Goal: Task Accomplishment & Management: Use online tool/utility

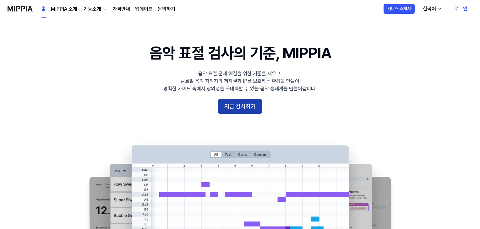
click at [248, 110] on button "지금 검사하기" at bounding box center [240, 106] width 44 height 15
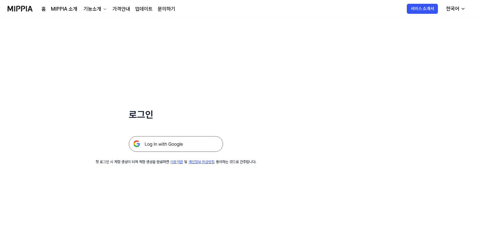
click at [167, 150] on img at bounding box center [176, 144] width 94 height 16
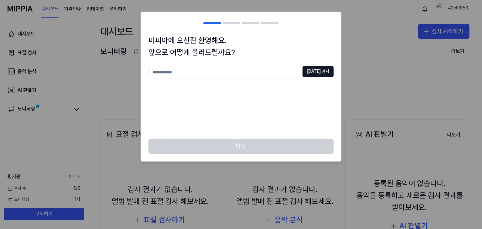
click at [261, 76] on input "text" at bounding box center [224, 72] width 152 height 13
type input "***"
click at [261, 76] on input "***" at bounding box center [224, 72] width 152 height 13
click at [315, 72] on button "[DATE] 검사" at bounding box center [318, 71] width 31 height 11
click at [266, 73] on input "*****" at bounding box center [224, 72] width 152 height 13
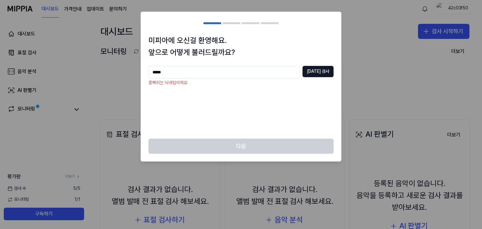
click at [266, 73] on input "*****" at bounding box center [224, 72] width 152 height 13
type input "******"
click at [319, 67] on button "[DATE] 검사" at bounding box center [318, 71] width 31 height 11
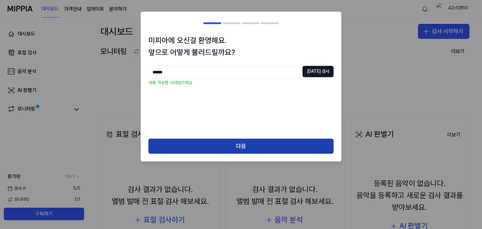
click at [259, 142] on button "다음" at bounding box center [240, 146] width 185 height 15
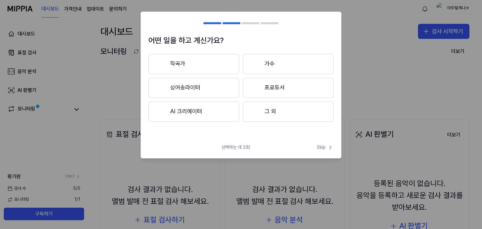
click at [259, 142] on div "어떤 일을 하고 계신가요? 작곡가 가수 싱어송라이터 프로듀서 AI 크리에이터 그 외 선택하는 데 3초! Skip Skip" at bounding box center [241, 85] width 201 height 147
click at [210, 67] on button "작곡가" at bounding box center [193, 64] width 91 height 20
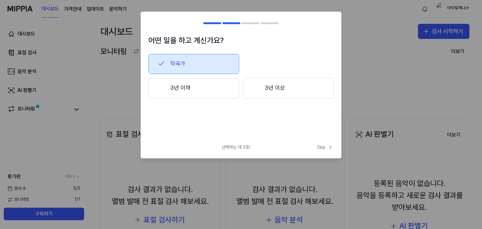
click at [271, 78] on button "3년 이상" at bounding box center [288, 88] width 91 height 21
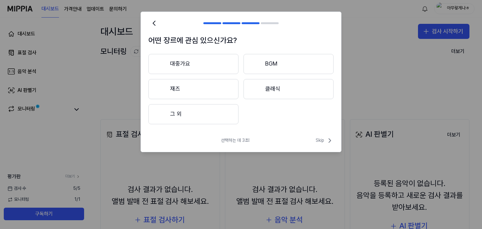
click at [239, 101] on div "대중가요 BGM 재즈 클래식 그 외" at bounding box center [240, 89] width 185 height 70
click at [226, 97] on button "재즈" at bounding box center [193, 89] width 90 height 20
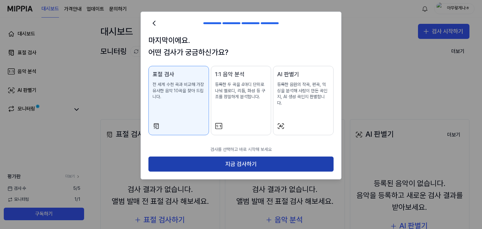
click at [242, 157] on button "지금 검사하기" at bounding box center [240, 164] width 185 height 15
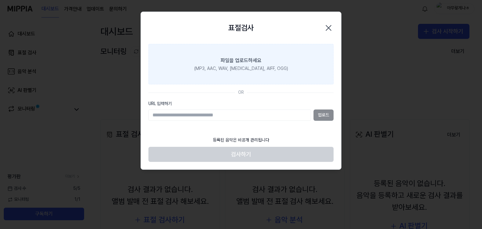
click at [263, 66] on div "(MP3, AAC, WAV, [MEDICAL_DATA], AIFF, OGG)" at bounding box center [241, 69] width 94 height 6
click at [0, 0] on input "파일을 업로드하세요 (MP3, AAC, WAV, [MEDICAL_DATA], AIFF, OGG)" at bounding box center [0, 0] width 0 height 0
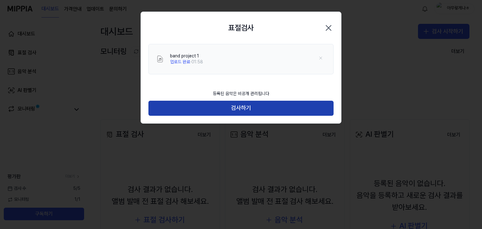
click at [275, 112] on button "검사하기" at bounding box center [240, 108] width 185 height 15
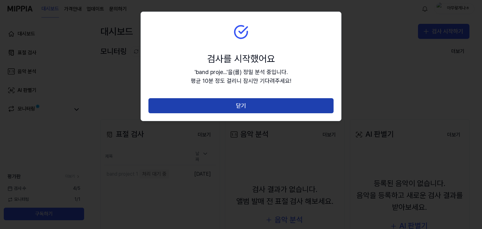
click at [285, 106] on button "닫기" at bounding box center [240, 105] width 185 height 15
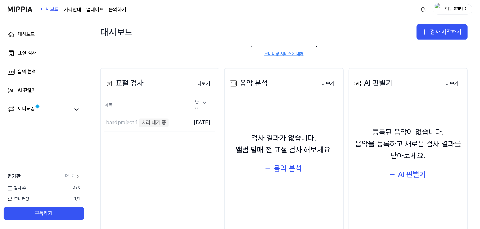
scroll to position [63, 0]
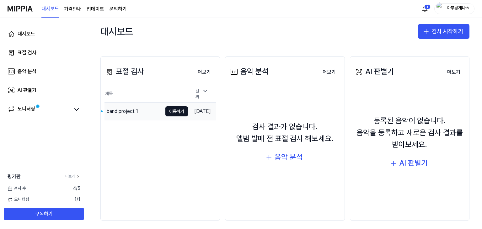
click at [196, 103] on td "[DATE]" at bounding box center [202, 111] width 28 height 18
click at [172, 107] on button "이동하기" at bounding box center [176, 111] width 23 height 10
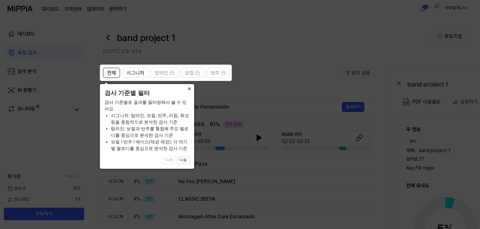
click at [190, 87] on button "×" at bounding box center [189, 88] width 10 height 9
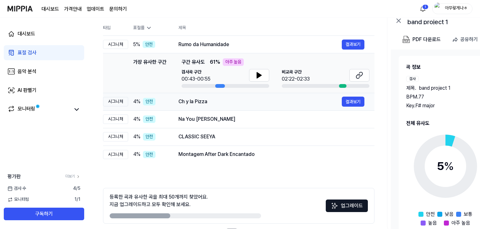
scroll to position [63, 0]
click at [257, 73] on icon at bounding box center [259, 75] width 4 height 6
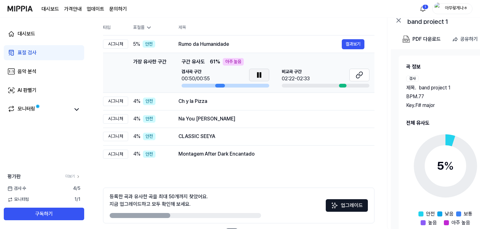
click at [257, 74] on icon at bounding box center [257, 75] width 1 height 5
click at [354, 46] on button "결과보기" at bounding box center [353, 44] width 23 height 10
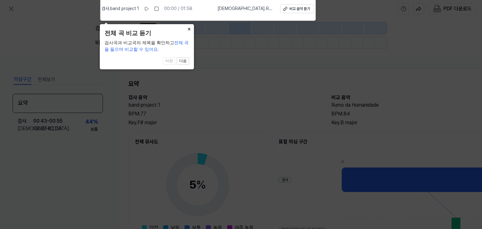
click at [190, 26] on button "×" at bounding box center [189, 28] width 10 height 9
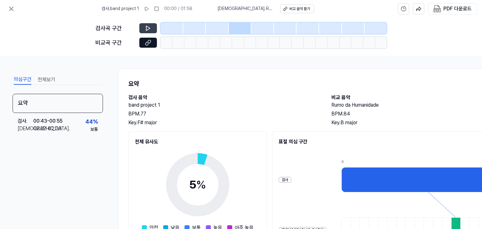
click at [149, 28] on icon at bounding box center [148, 28] width 6 height 6
click at [9, 7] on icon at bounding box center [12, 9] width 8 height 8
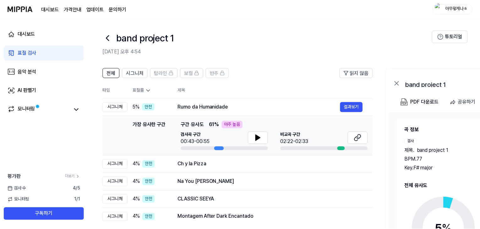
scroll to position [63, 0]
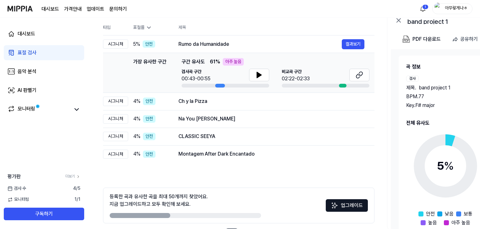
click at [53, 58] on link "표절 검사" at bounding box center [44, 52] width 80 height 15
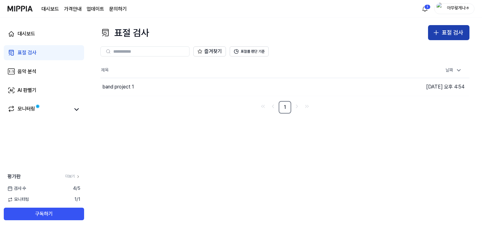
click at [460, 35] on div "표절 검사" at bounding box center [452, 32] width 21 height 9
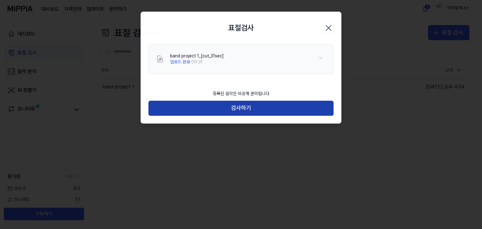
click at [259, 106] on button "검사하기" at bounding box center [240, 108] width 185 height 15
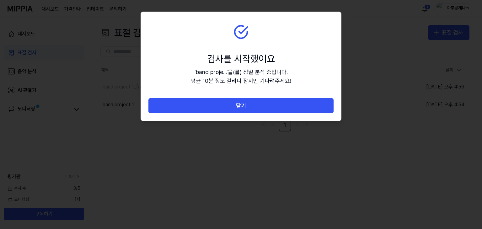
click at [259, 106] on button "닫기" at bounding box center [240, 105] width 185 height 15
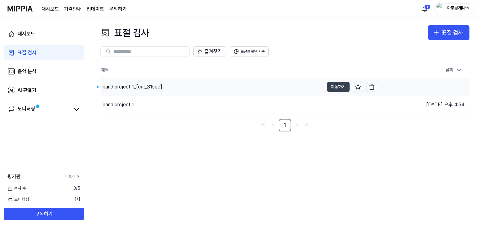
click at [344, 84] on button "이동하기" at bounding box center [338, 87] width 23 height 10
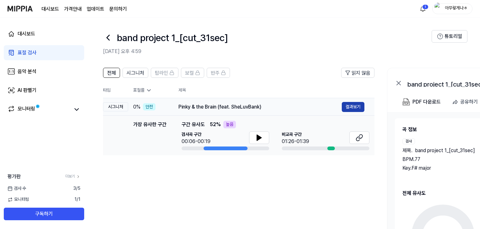
click at [353, 110] on button "결과보기" at bounding box center [353, 107] width 23 height 10
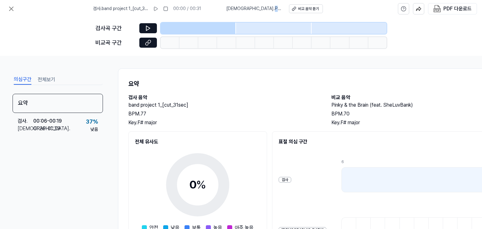
drag, startPoint x: 235, startPoint y: 9, endPoint x: 269, endPoint y: 9, distance: 33.9
click at [269, 9] on span "[DEMOGRAPHIC_DATA] . Pinky & the Brain (feat. SheLuvBank)" at bounding box center [253, 9] width 55 height 6
copy span "Pinky & the Brain"
click at [9, 9] on icon at bounding box center [12, 9] width 8 height 8
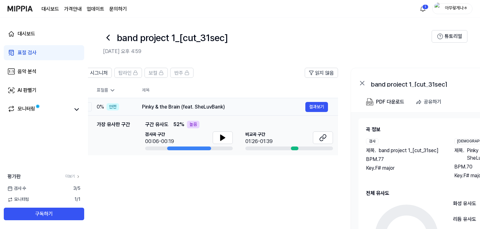
drag, startPoint x: 267, startPoint y: 106, endPoint x: 231, endPoint y: 105, distance: 36.4
click at [231, 105] on div "Pinky & the Brain (feat. SheLuvBank)" at bounding box center [223, 107] width 163 height 8
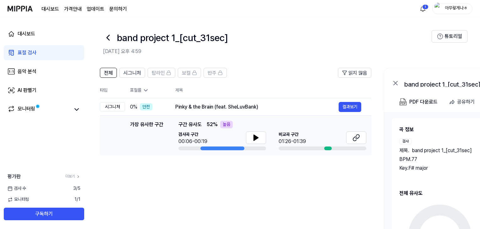
scroll to position [0, 3]
drag, startPoint x: 217, startPoint y: 79, endPoint x: 251, endPoint y: 87, distance: 34.4
click at [251, 87] on div "전체 시그니처 탑라인 보컬 반주 읽지 않음 전체 시그니처 탑라인 보컬 반주 타입 표절률 제목 표절률 읽지 않음 시그니처 0 % 안전 Pinky…" at bounding box center [235, 112] width 271 height 88
drag, startPoint x: 173, startPoint y: 105, endPoint x: 184, endPoint y: 106, distance: 11.0
click at [179, 106] on td "Pinky & the Brain (feat. SheLuvBank) 결과보기" at bounding box center [269, 107] width 206 height 18
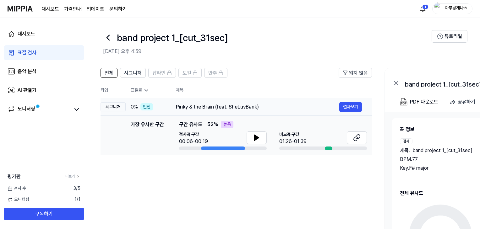
scroll to position [0, 0]
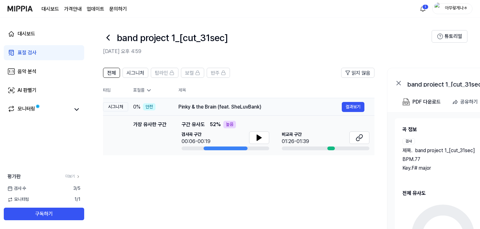
click at [196, 106] on div "Pinky & the Brain (feat. SheLuvBank)" at bounding box center [259, 107] width 163 height 8
drag, startPoint x: 179, startPoint y: 107, endPoint x: 218, endPoint y: 108, distance: 38.9
click at [218, 108] on div "Pinky & the Brain (feat. SheLuvBank)" at bounding box center [259, 107] width 163 height 8
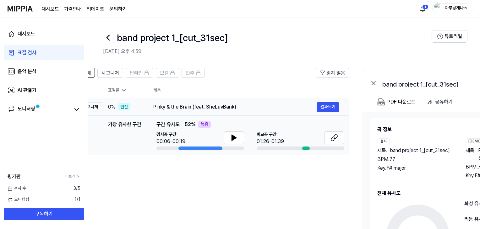
drag, startPoint x: 259, startPoint y: 106, endPoint x: 234, endPoint y: 106, distance: 25.1
click at [234, 106] on div "Pinky & the Brain (feat. SheLuvBank)" at bounding box center [234, 107] width 163 height 8
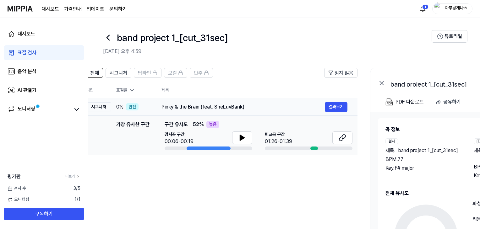
drag, startPoint x: 233, startPoint y: 106, endPoint x: 223, endPoint y: 106, distance: 9.4
click at [237, 106] on div "Pinky & the Brain (feat. SheLuvBank)" at bounding box center [242, 107] width 163 height 8
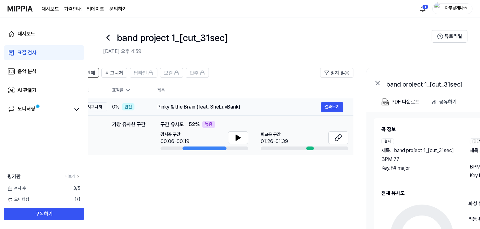
click at [157, 107] on td "Pinky & the Brain (feat. SheLuvBank) 결과보기" at bounding box center [250, 107] width 206 height 18
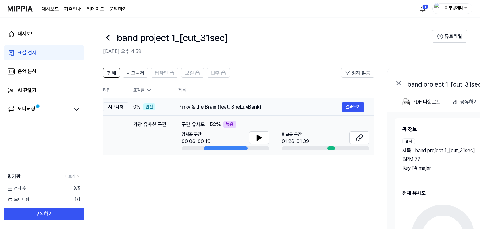
drag, startPoint x: 158, startPoint y: 107, endPoint x: 185, endPoint y: 107, distance: 26.7
click at [184, 107] on div "Pinky & the Brain (feat. SheLuvBank)" at bounding box center [259, 107] width 163 height 8
click at [207, 107] on div "Pinky & the Brain (feat. SheLuvBank)" at bounding box center [259, 107] width 163 height 8
drag, startPoint x: 179, startPoint y: 106, endPoint x: 222, endPoint y: 102, distance: 42.5
click at [221, 105] on div "Pinky & the Brain (feat. SheLuvBank)" at bounding box center [259, 107] width 163 height 8
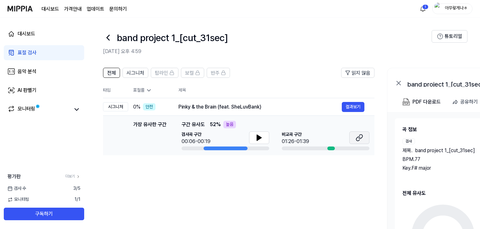
click at [364, 139] on button at bounding box center [359, 138] width 20 height 13
click at [361, 108] on button "결과보기" at bounding box center [353, 107] width 23 height 10
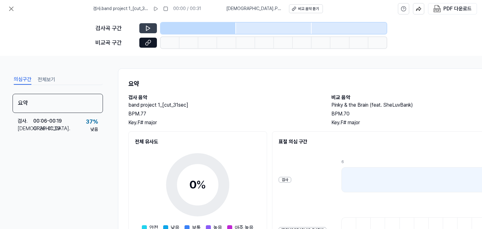
click at [148, 26] on icon at bounding box center [148, 28] width 6 height 6
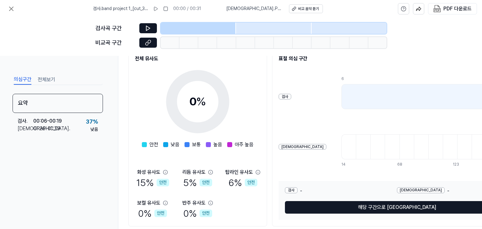
scroll to position [94, 0]
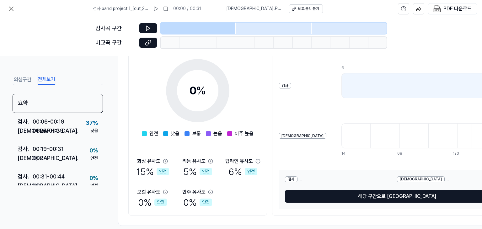
click at [50, 79] on button "전체보기" at bounding box center [47, 80] width 18 height 10
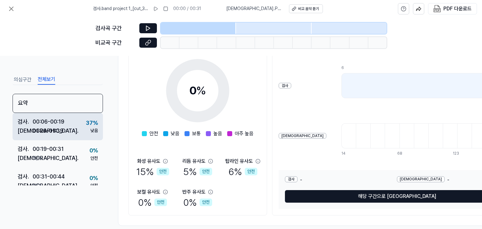
click at [78, 127] on div "검사 . 00:06 - 00:19 비교 . 01:26 - 01:39 37 % 낮음" at bounding box center [58, 127] width 90 height 28
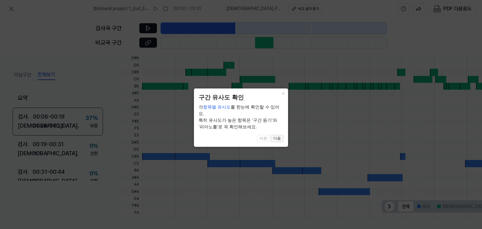
click at [276, 135] on button "다음" at bounding box center [277, 139] width 13 height 8
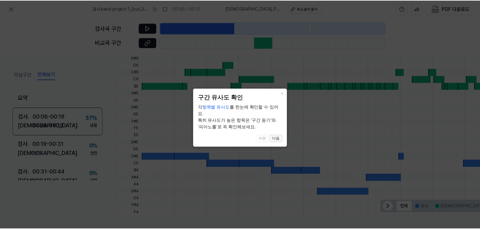
scroll to position [120, 28]
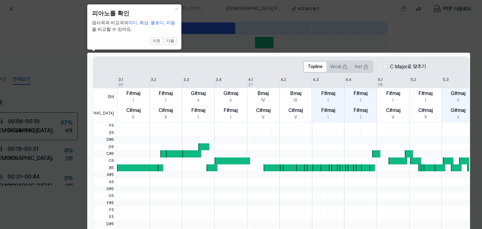
click at [247, 119] on div "C#maj V" at bounding box center [263, 113] width 32 height 17
click at [174, 40] on button "다음" at bounding box center [170, 41] width 13 height 8
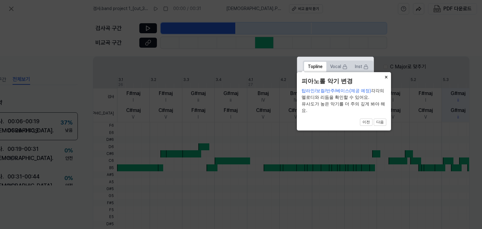
click at [387, 81] on button "×" at bounding box center [386, 76] width 10 height 9
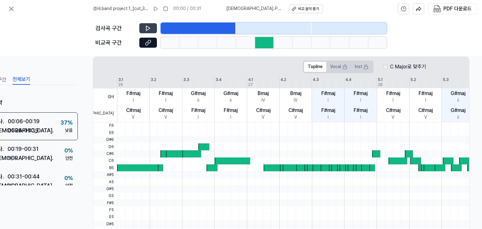
click at [149, 28] on icon at bounding box center [148, 28] width 4 height 5
click at [149, 28] on icon at bounding box center [149, 28] width 1 height 4
click at [261, 37] on div at bounding box center [264, 42] width 19 height 11
click at [263, 39] on div at bounding box center [264, 42] width 19 height 11
click at [262, 39] on div at bounding box center [264, 42] width 19 height 11
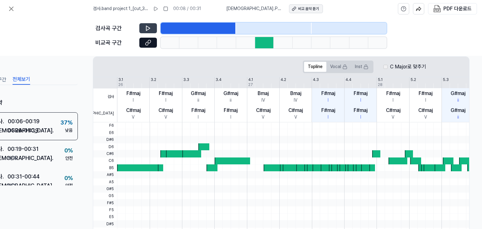
click at [302, 10] on div "비교 음악 듣기" at bounding box center [308, 8] width 21 height 5
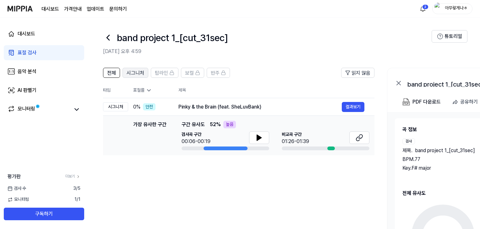
click at [142, 72] on span "시그니처" at bounding box center [135, 73] width 18 height 8
click at [117, 73] on button "전체" at bounding box center [111, 73] width 17 height 10
click at [145, 93] on div "표절률" at bounding box center [150, 90] width 35 height 6
click at [146, 90] on icon at bounding box center [149, 90] width 6 height 6
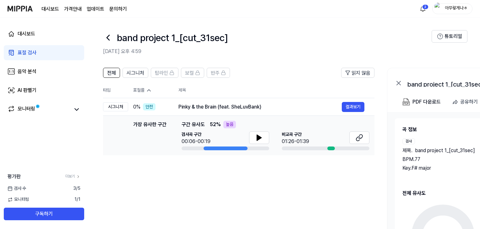
click at [149, 90] on icon at bounding box center [148, 91] width 3 height 2
click at [257, 139] on icon at bounding box center [259, 138] width 4 height 6
